Goal: Task Accomplishment & Management: Use online tool/utility

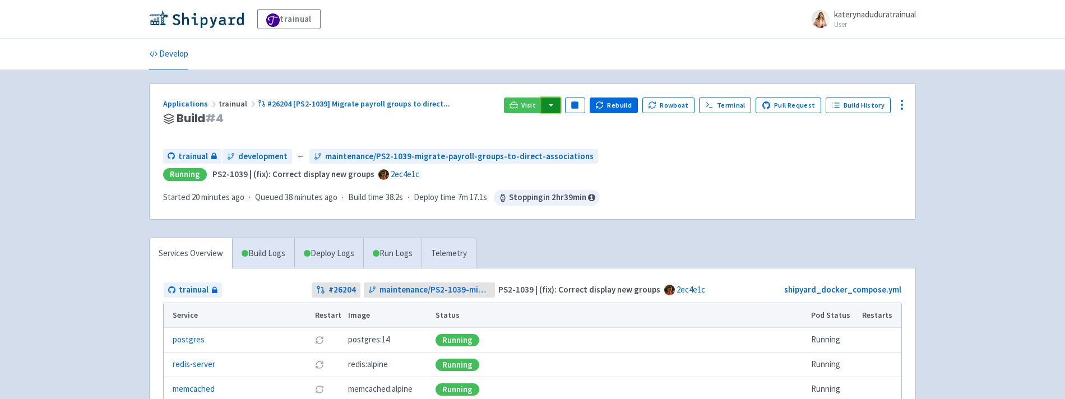
click at [557, 107] on button "button" at bounding box center [550, 106] width 19 height 16
click at [574, 132] on link "trainual (admin)" at bounding box center [593, 127] width 105 height 17
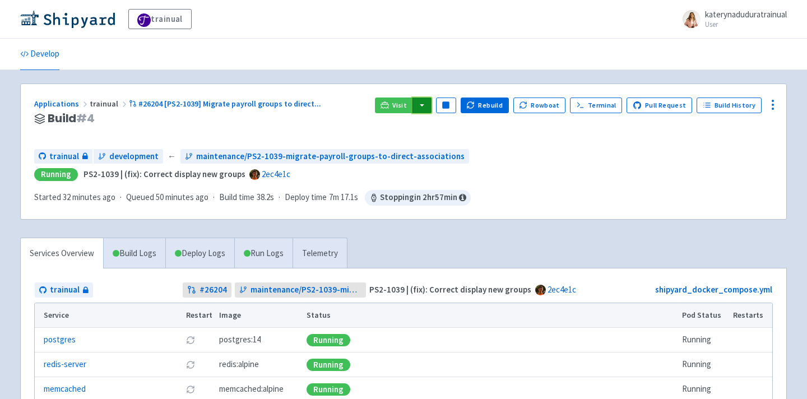
click at [431, 104] on button "button" at bounding box center [422, 106] width 19 height 16
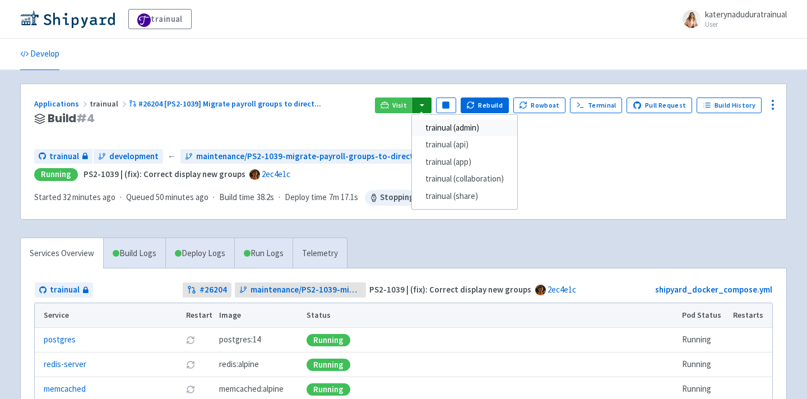
click at [482, 124] on link "trainual (admin)" at bounding box center [464, 127] width 105 height 17
